Goal: Task Accomplishment & Management: Complete application form

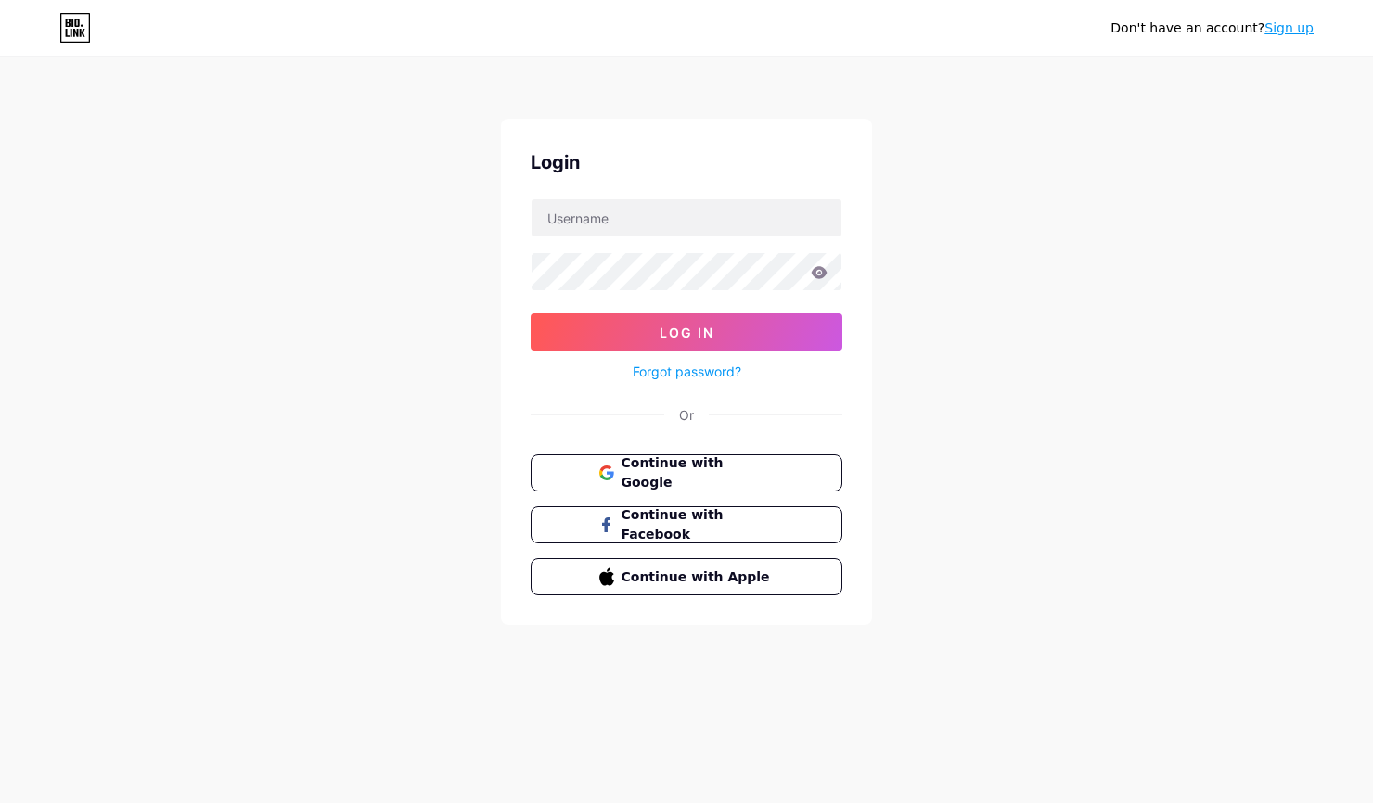
click at [985, 242] on div "Don't have an account? Sign up Login Log In Forgot password? Or Continue with G…" at bounding box center [686, 342] width 1373 height 685
click at [680, 474] on span "Continue with Google" at bounding box center [697, 474] width 155 height 40
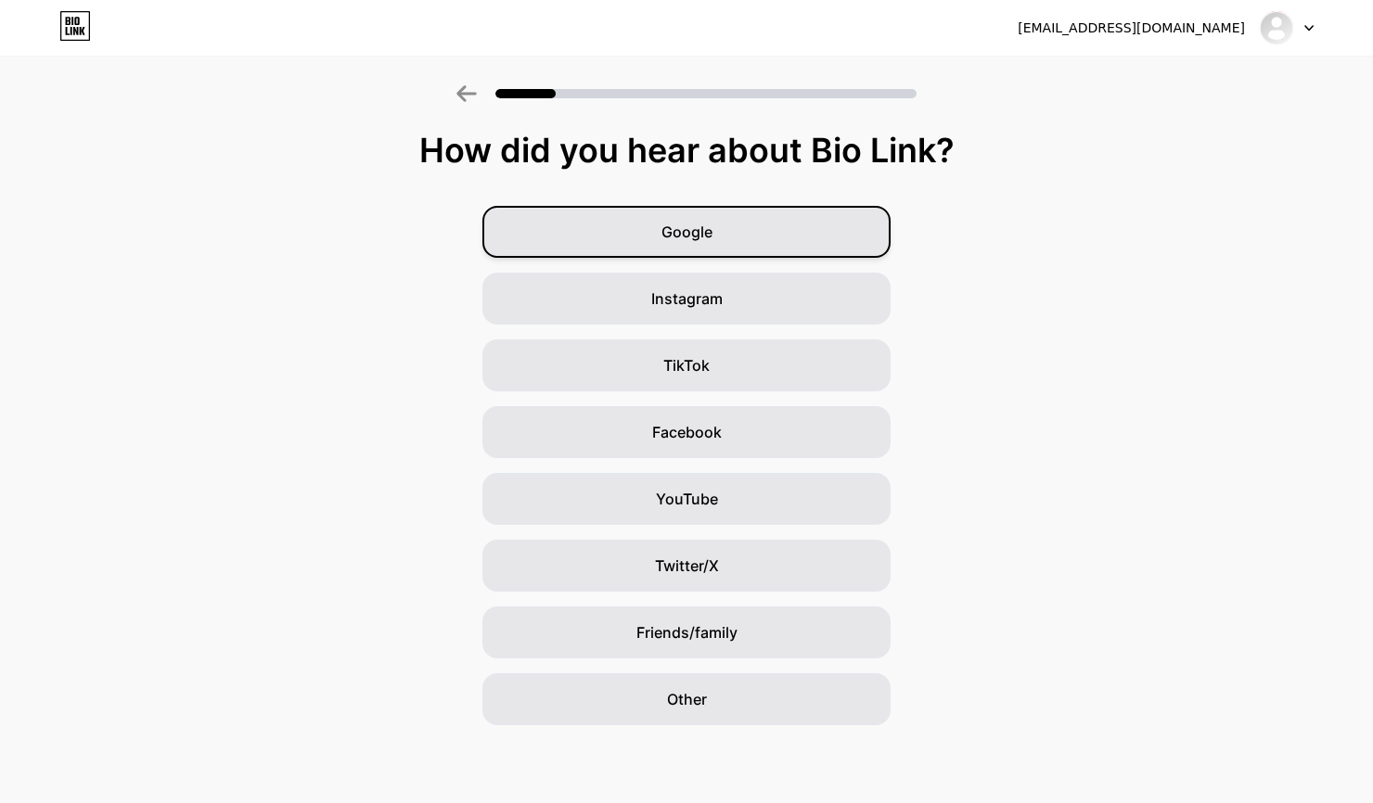
click at [672, 244] on div "Google" at bounding box center [686, 232] width 408 height 52
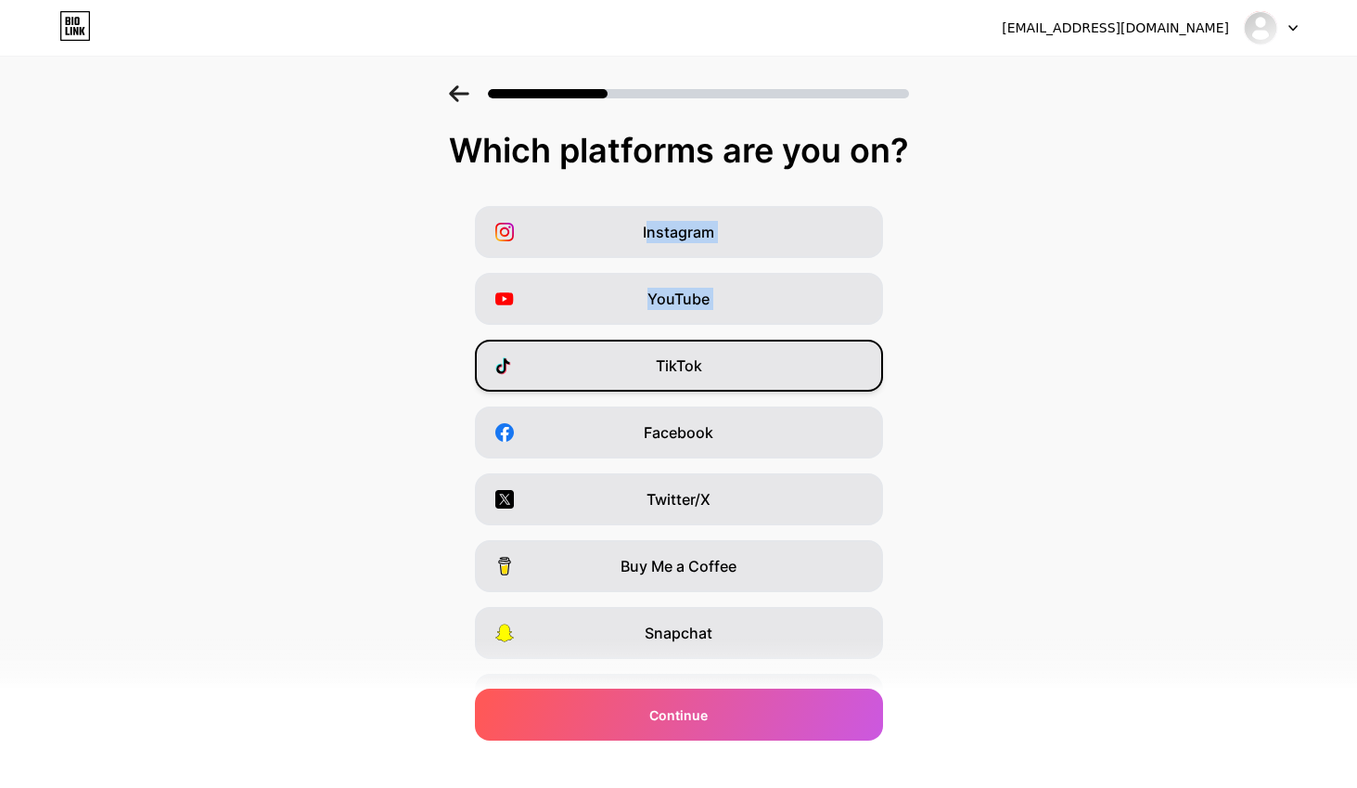
drag, startPoint x: 657, startPoint y: 229, endPoint x: 655, endPoint y: 355, distance: 126.2
click at [661, 374] on div "Instagram YouTube TikTok Facebook Twitter/X Buy Me a Coffee Snapchat I have a w…" at bounding box center [678, 466] width 1339 height 520
click at [655, 358] on div "TikTok" at bounding box center [679, 366] width 408 height 52
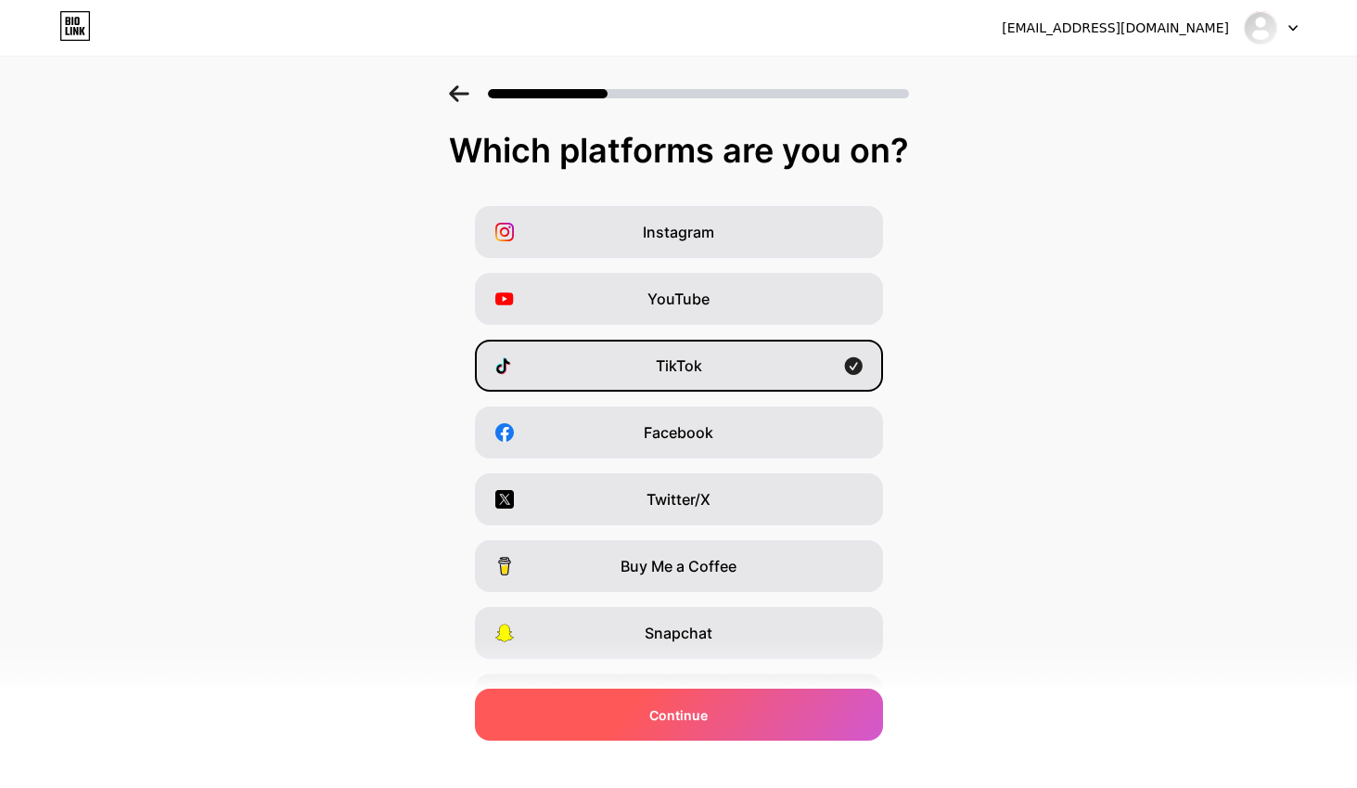
click at [619, 701] on div "Continue" at bounding box center [679, 714] width 408 height 52
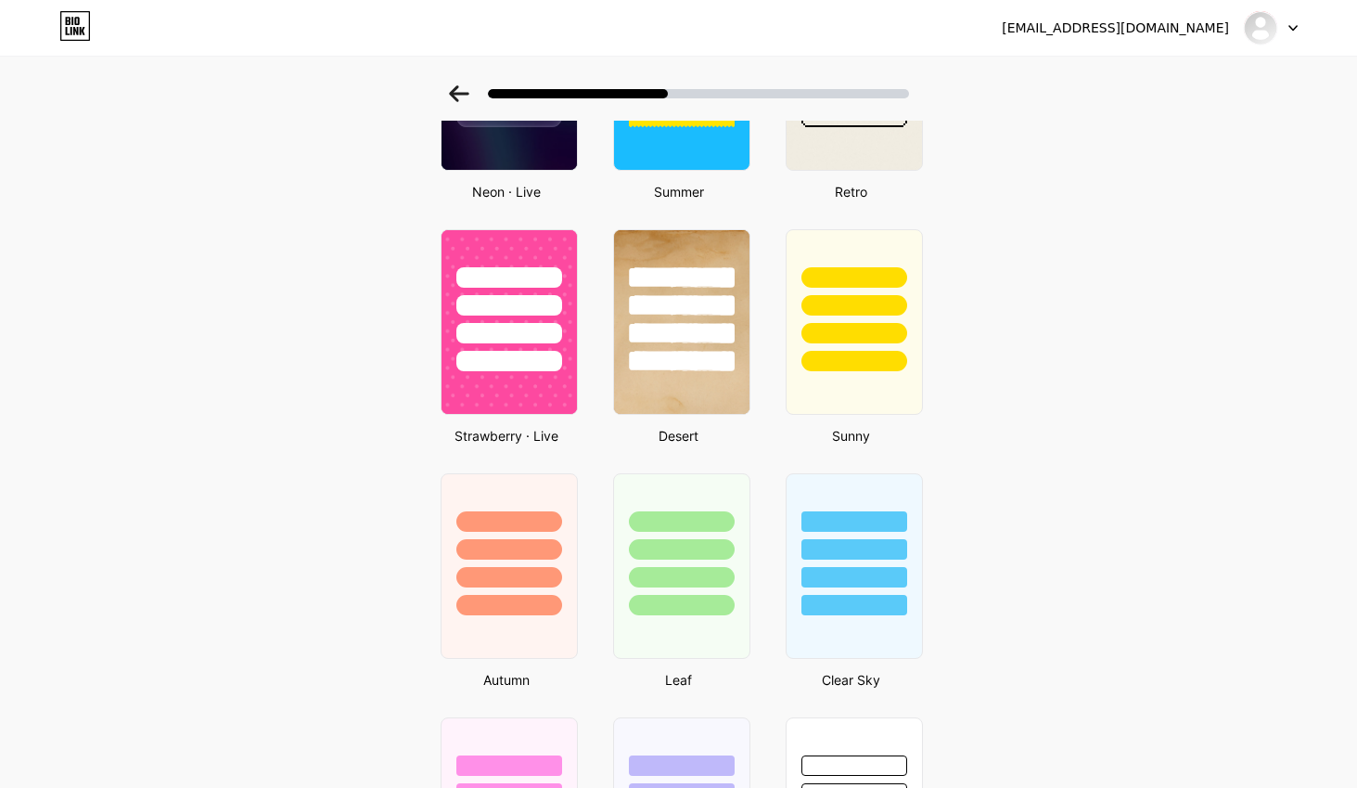
scroll to position [1422, 0]
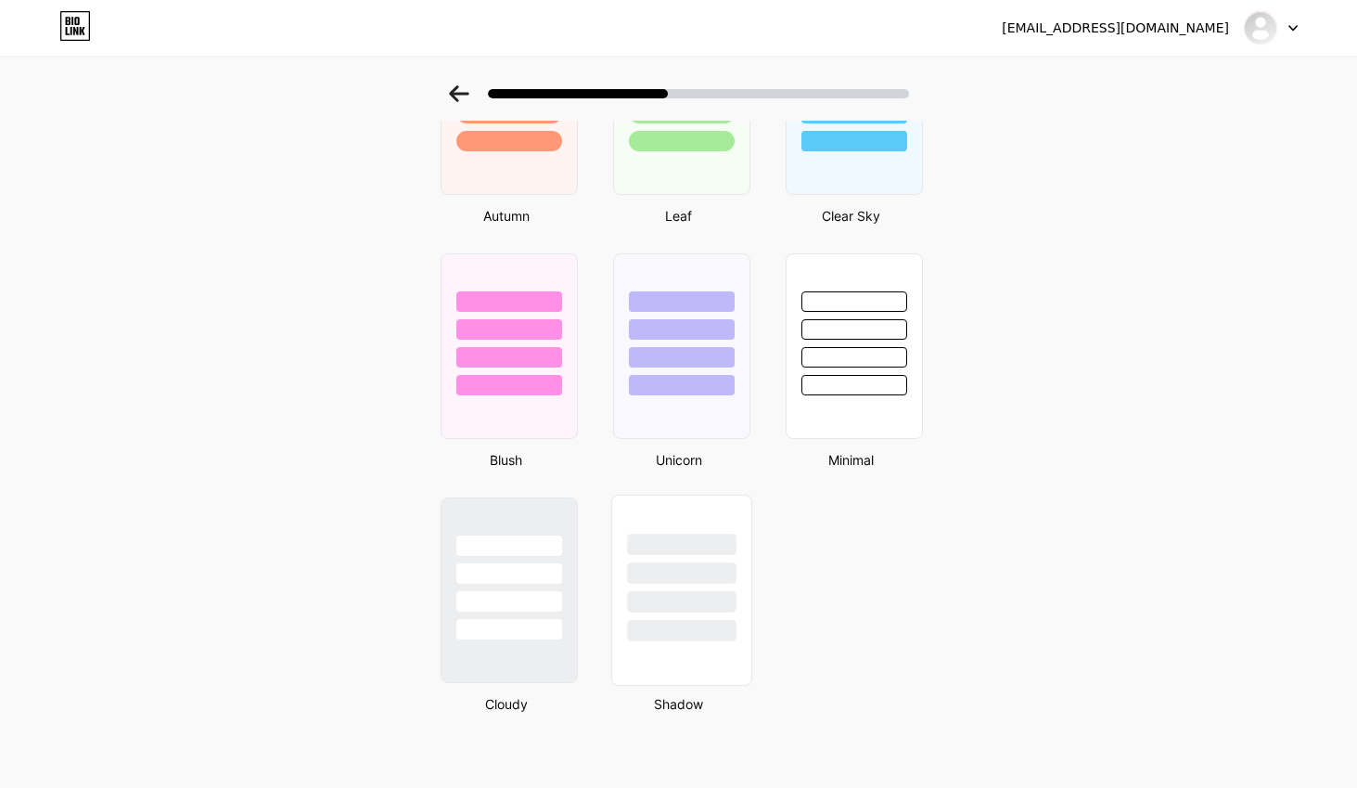
click at [677, 599] on div at bounding box center [681, 601] width 109 height 21
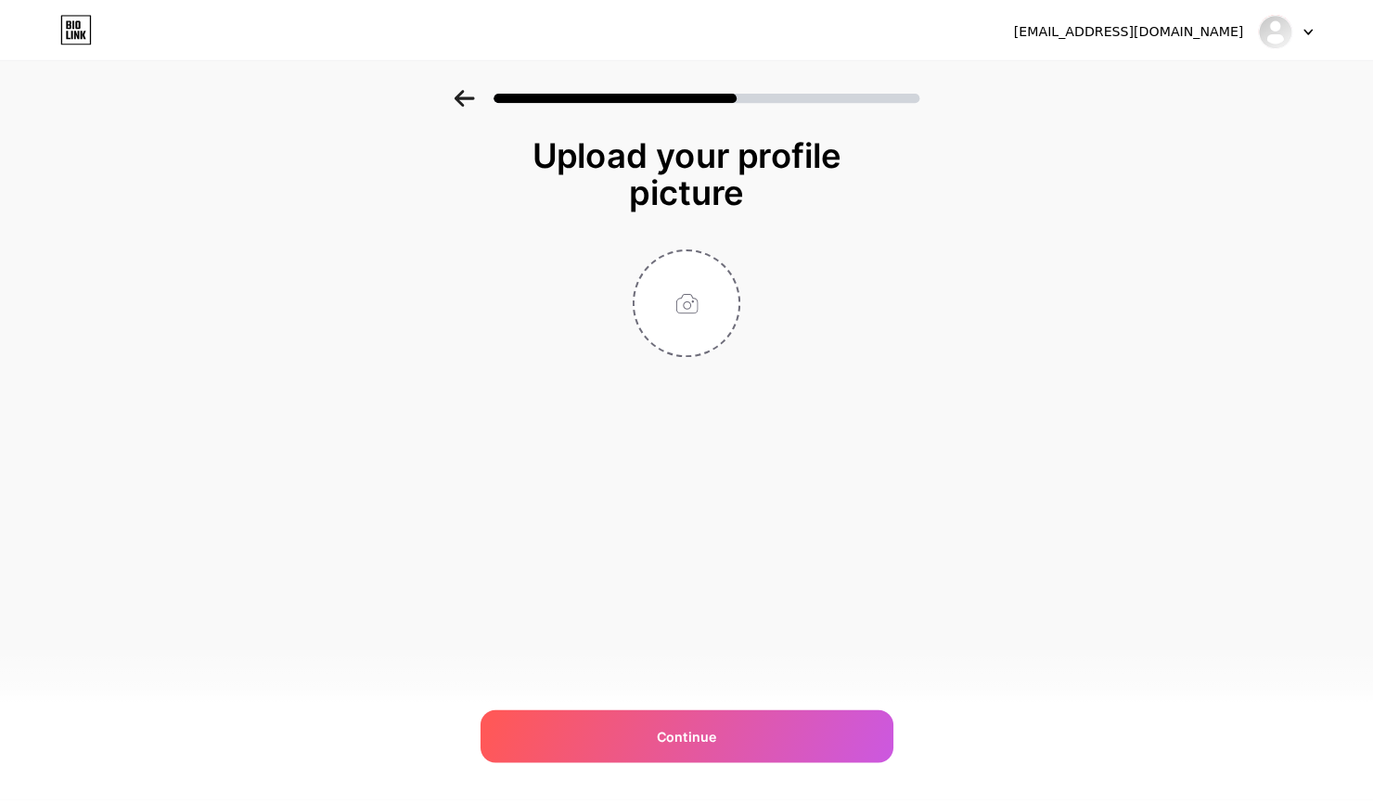
scroll to position [0, 0]
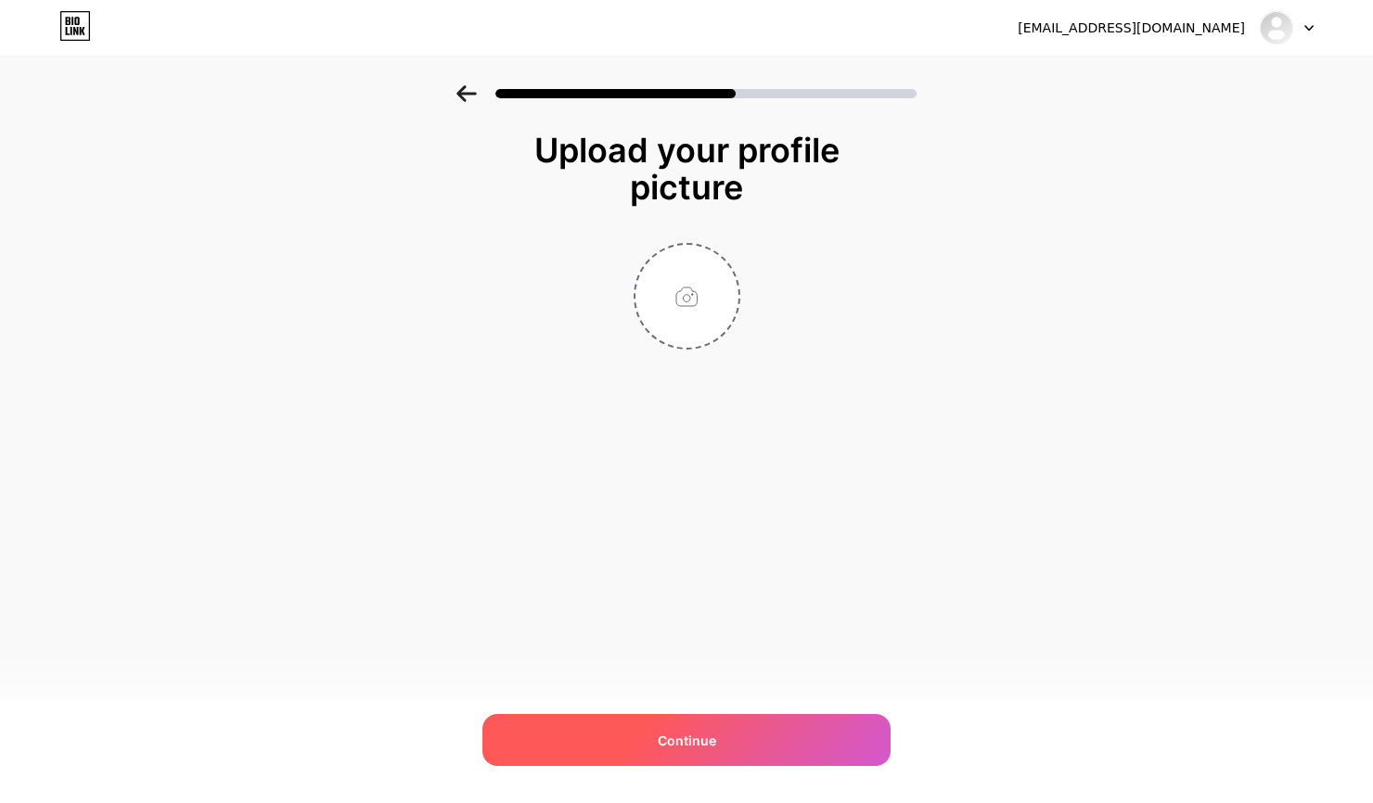
click at [722, 751] on div "Continue" at bounding box center [686, 740] width 408 height 52
click at [722, 728] on div "Continue" at bounding box center [686, 740] width 408 height 52
